Goal: Transaction & Acquisition: Purchase product/service

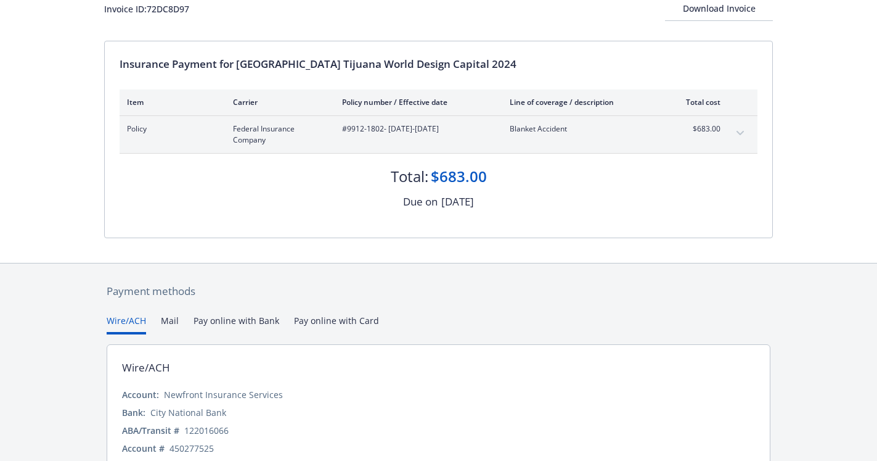
scroll to position [92, 0]
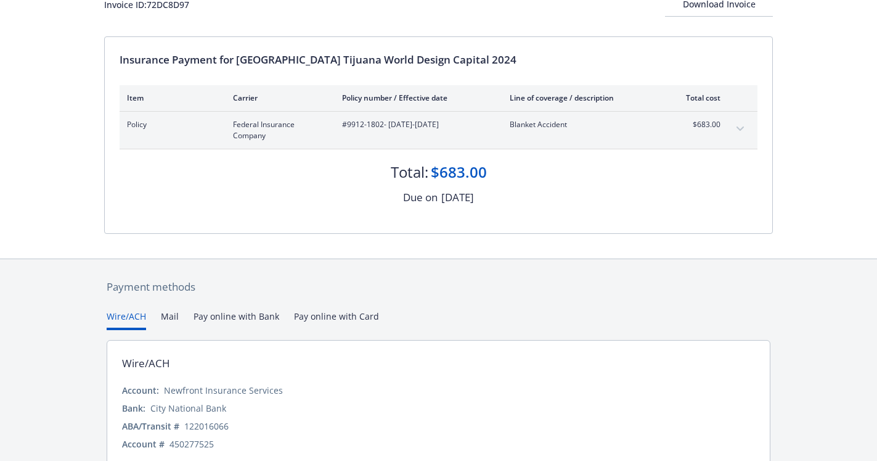
click at [330, 316] on button "Pay online with Card" at bounding box center [336, 319] width 85 height 20
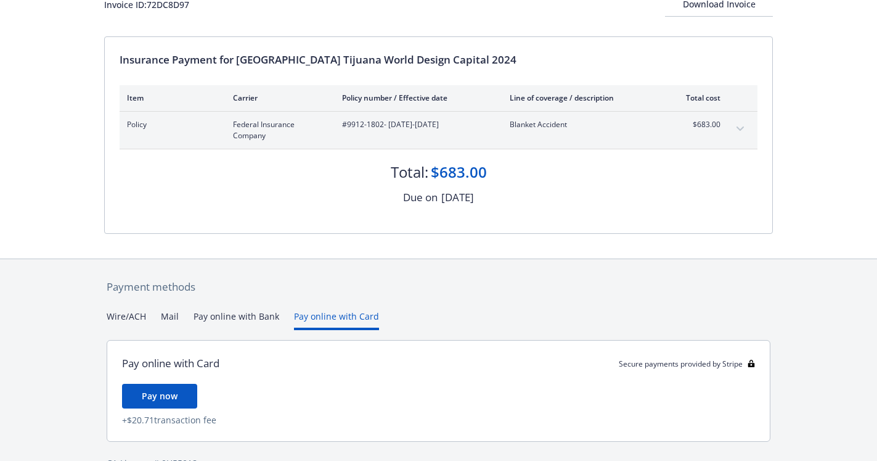
click at [330, 316] on button "Pay online with Card" at bounding box center [336, 319] width 85 height 20
click at [229, 315] on button "Pay online with Bank" at bounding box center [237, 319] width 86 height 20
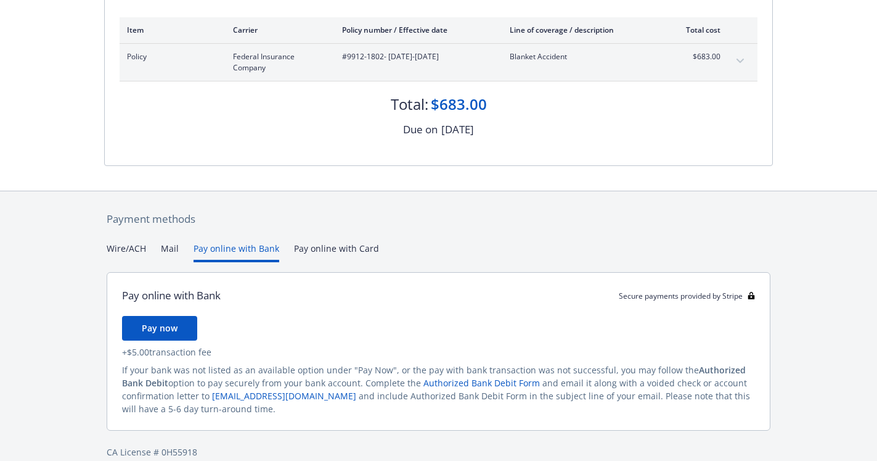
scroll to position [177, 0]
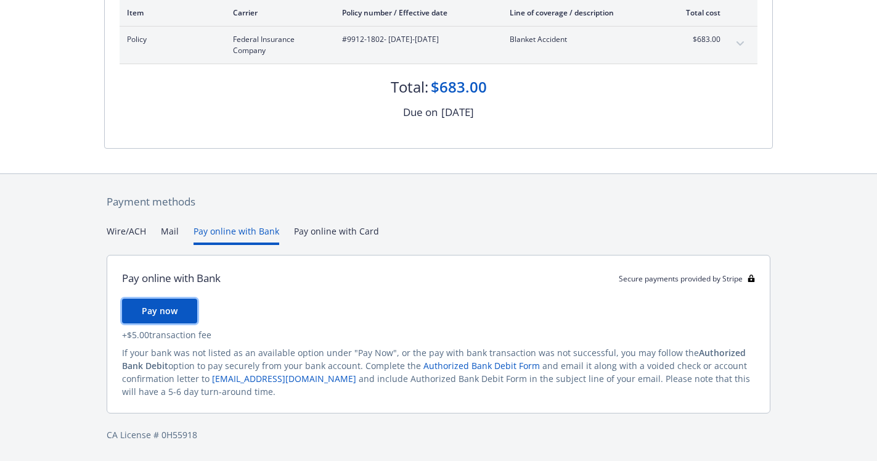
click at [163, 309] on span "Pay now" at bounding box center [160, 311] width 36 height 12
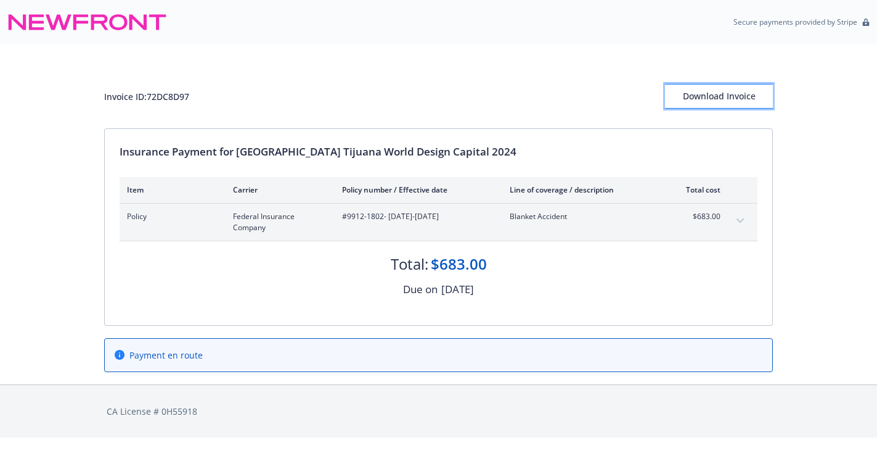
click at [726, 95] on div "Download Invoice" at bounding box center [719, 95] width 108 height 23
